Goal: Task Accomplishment & Management: Manage account settings

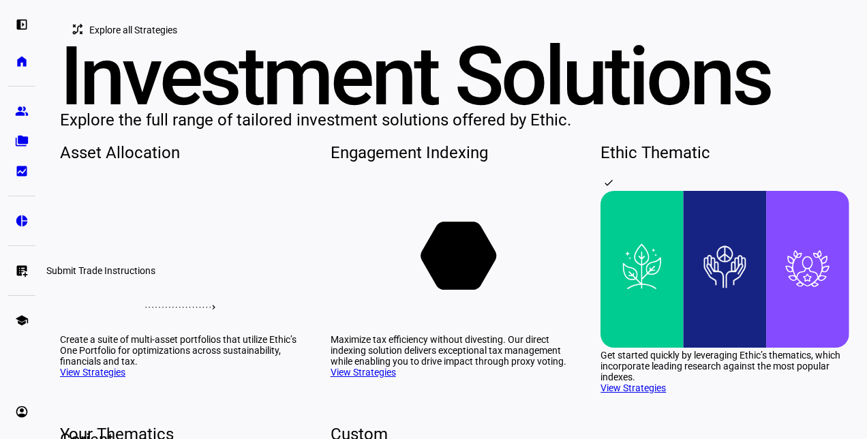
click at [16, 266] on eth-mat-symbol "list_alt_add" at bounding box center [22, 271] width 14 height 14
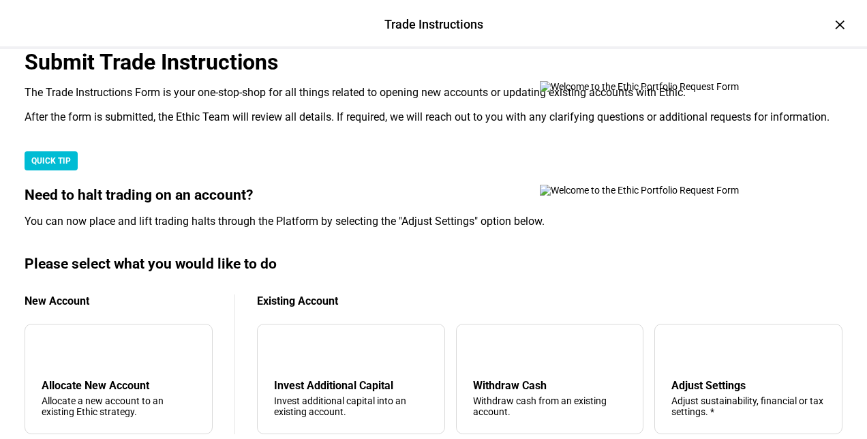
click at [412, 24] on div "Trade Instructions" at bounding box center [433, 25] width 99 height 18
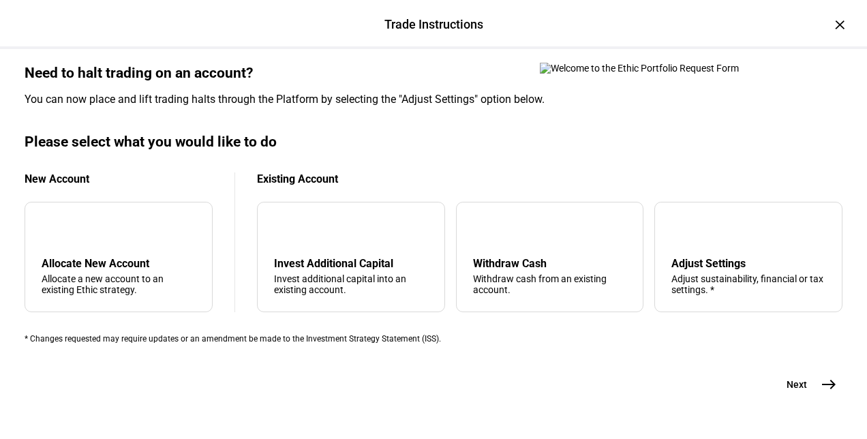
scroll to position [409, 0]
click at [716, 295] on div "Adjust Settings Adjust sustainability, financial or tax settings. *" at bounding box center [748, 276] width 154 height 38
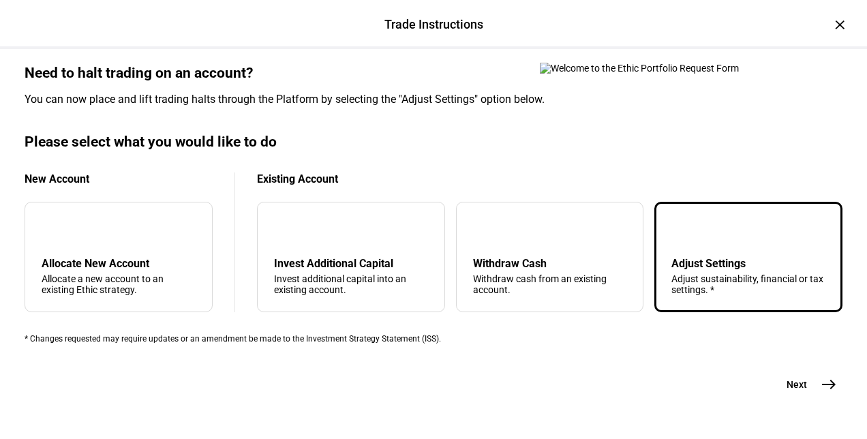
scroll to position [510, 0]
click at [822, 376] on mat-icon "east" at bounding box center [828, 384] width 16 height 16
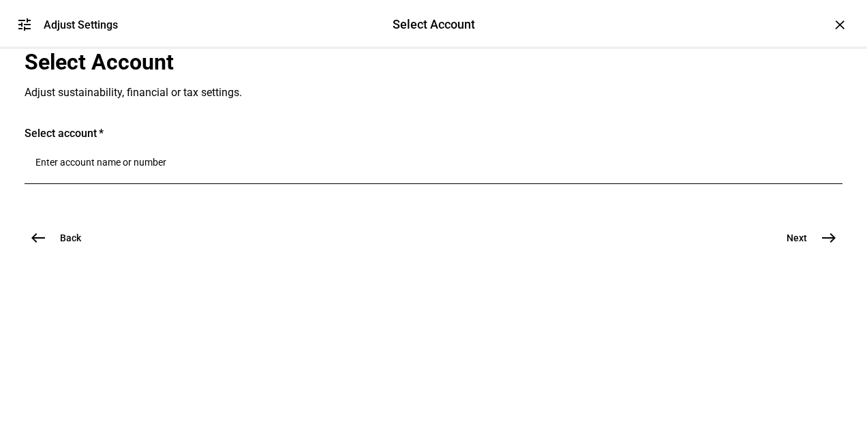
scroll to position [68, 0]
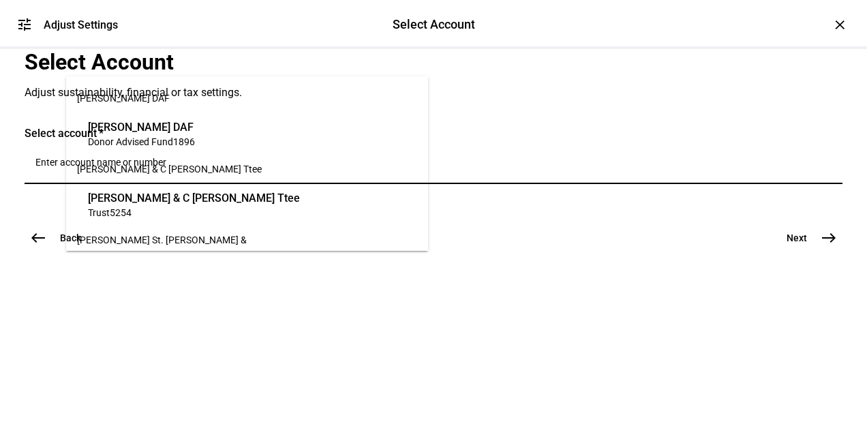
click at [144, 168] on input "Number" at bounding box center [433, 162] width 796 height 11
click at [195, 146] on span "Donor Advised Fund 1896" at bounding box center [141, 141] width 107 height 13
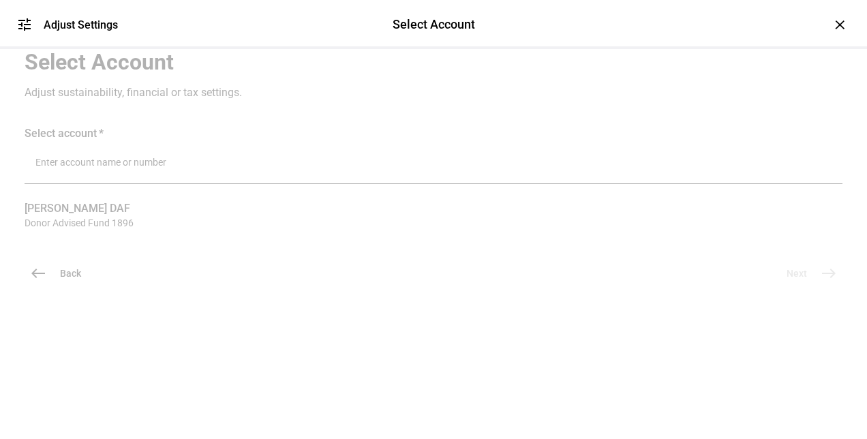
scroll to position [134, 0]
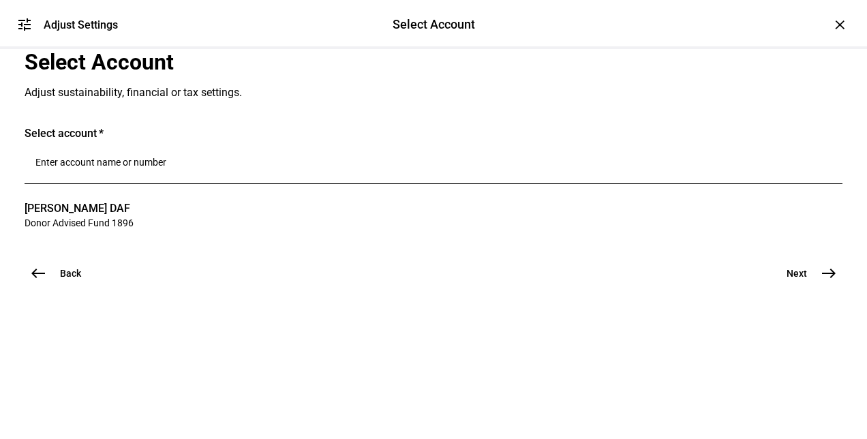
click at [833, 287] on eth-stepper-button "Next east" at bounding box center [806, 273] width 72 height 27
click at [826, 281] on mat-icon "east" at bounding box center [828, 273] width 16 height 16
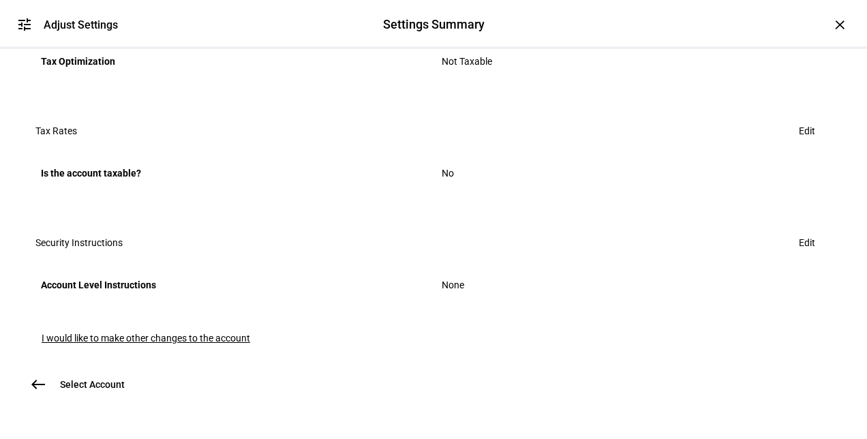
scroll to position [824, 0]
click at [799, 229] on span "Edit" at bounding box center [807, 242] width 16 height 27
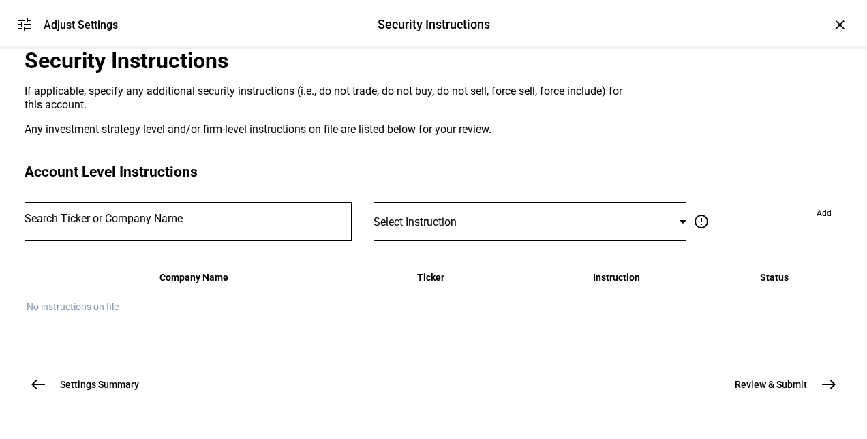
scroll to position [262, 0]
click at [549, 215] on div "Select Instruction" at bounding box center [526, 221] width 306 height 13
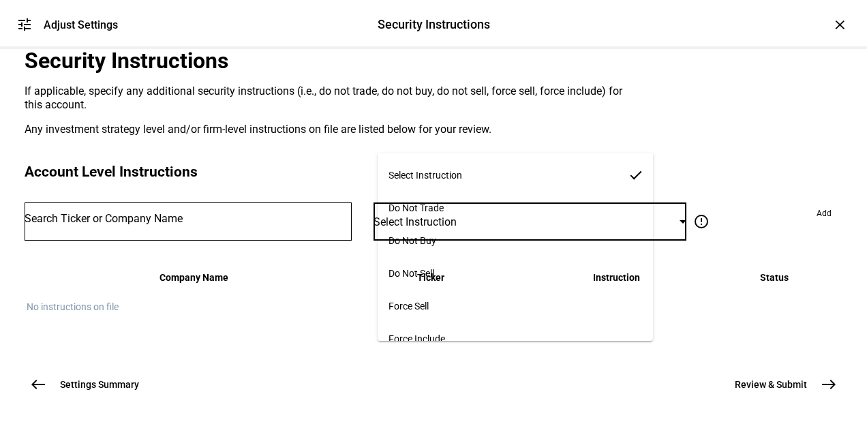
click at [549, 134] on div at bounding box center [433, 219] width 867 height 439
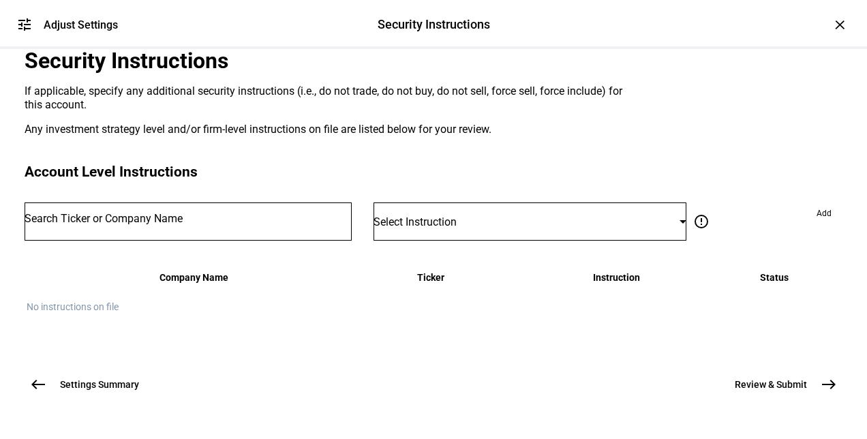
click at [30, 376] on mat-icon "west" at bounding box center [38, 384] width 16 height 16
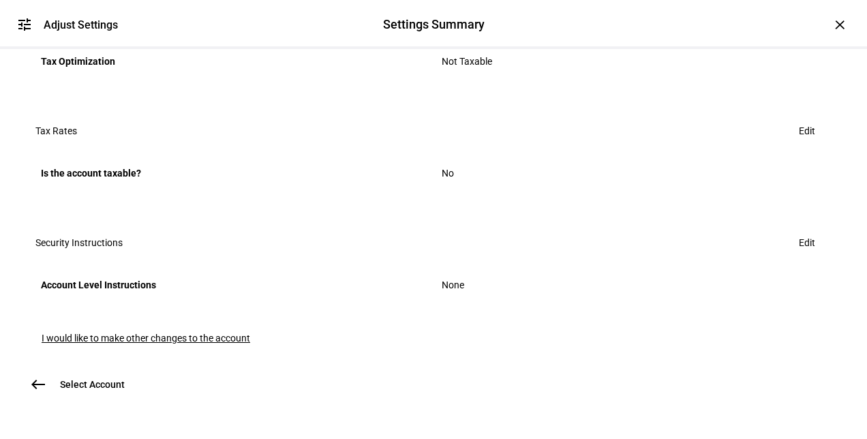
scroll to position [818, 0]
click at [228, 333] on span "I would like to make other changes to the account" at bounding box center [146, 338] width 209 height 11
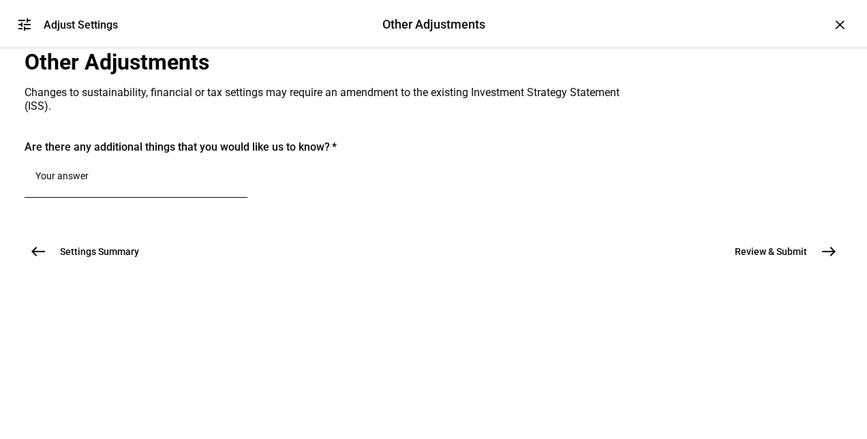
click at [234, 187] on textarea at bounding box center [135, 178] width 201 height 16
click at [199, 196] on mat-card "Are there any additional things that you would like us to know?" at bounding box center [434, 175] width 818 height 70
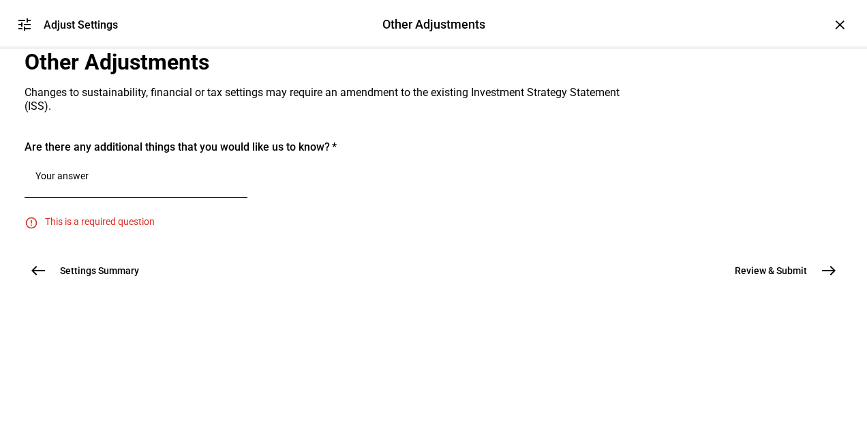
scroll to position [44, 0]
click at [194, 187] on textarea at bounding box center [135, 178] width 201 height 16
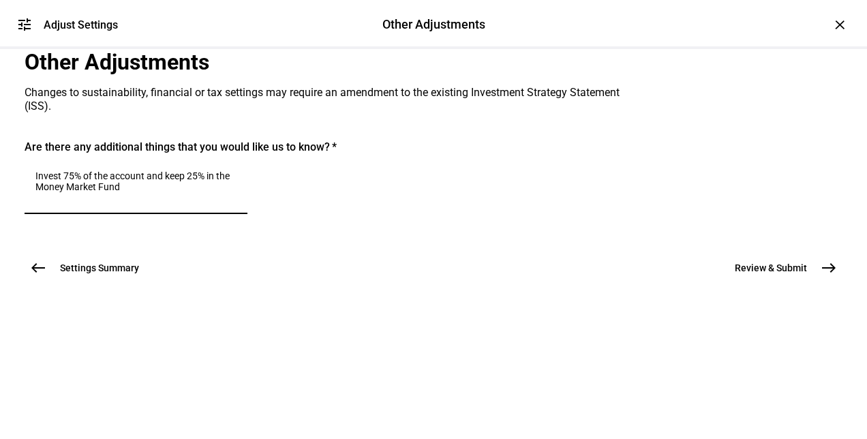
scroll to position [0, 0]
type textarea "Invest 75% of the account and keep 25% in the Money Market Fund"
click at [358, 227] on div "Are there any additional things that you would like us to know? Invest 75% of t…" at bounding box center [434, 183] width 818 height 87
click at [820, 276] on mat-icon "east" at bounding box center [828, 268] width 16 height 16
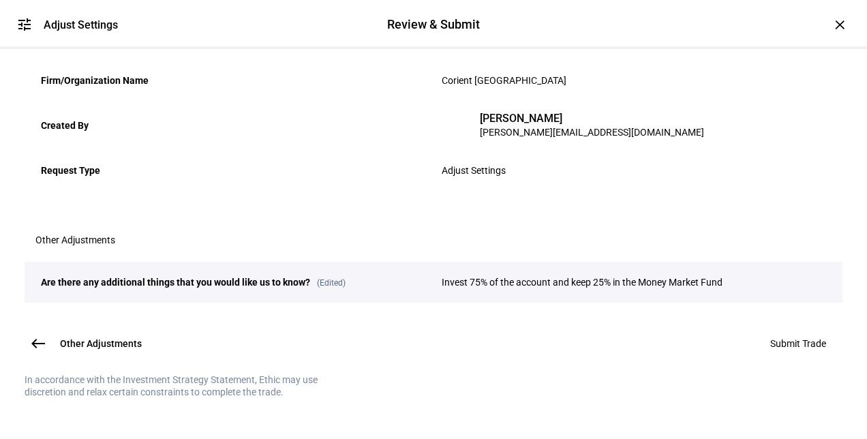
scroll to position [341, 0]
click at [797, 338] on span "Submit Trade" at bounding box center [798, 343] width 56 height 11
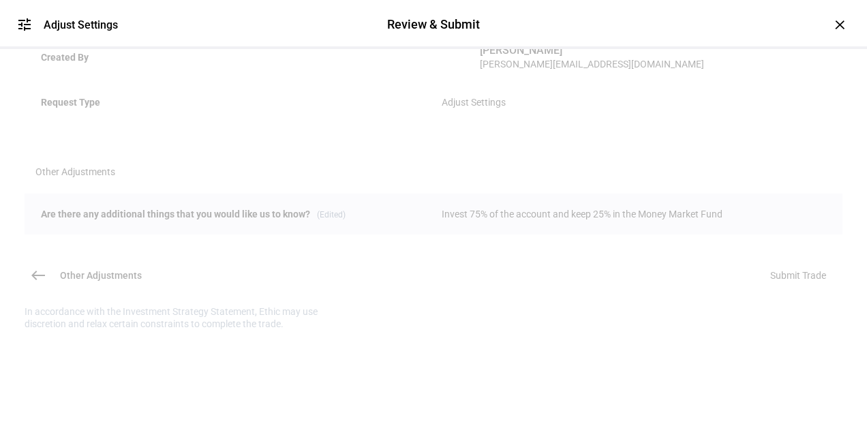
scroll to position [121, 0]
